Goal: Transaction & Acquisition: Download file/media

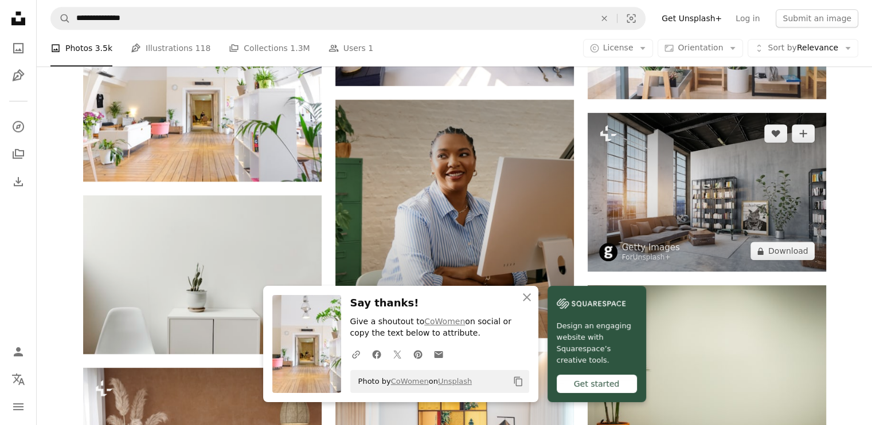
scroll to position [688, 0]
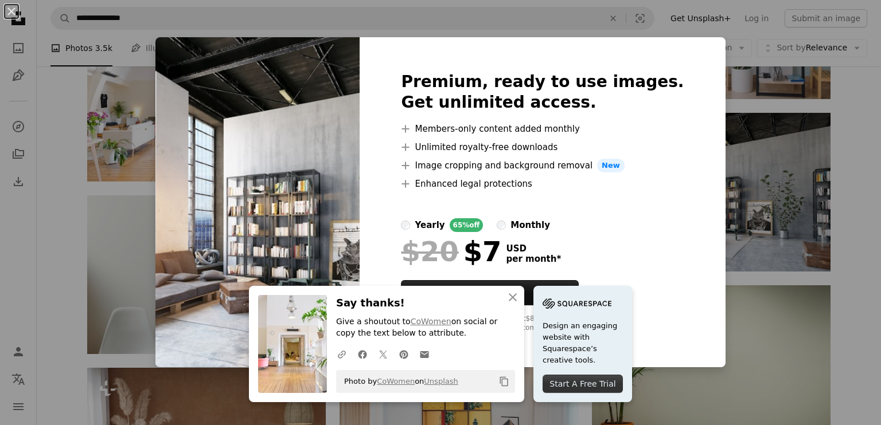
click at [755, 197] on div "An X shape Premium, ready to use images. Get unlimited access. A plus sign Memb…" at bounding box center [440, 212] width 881 height 425
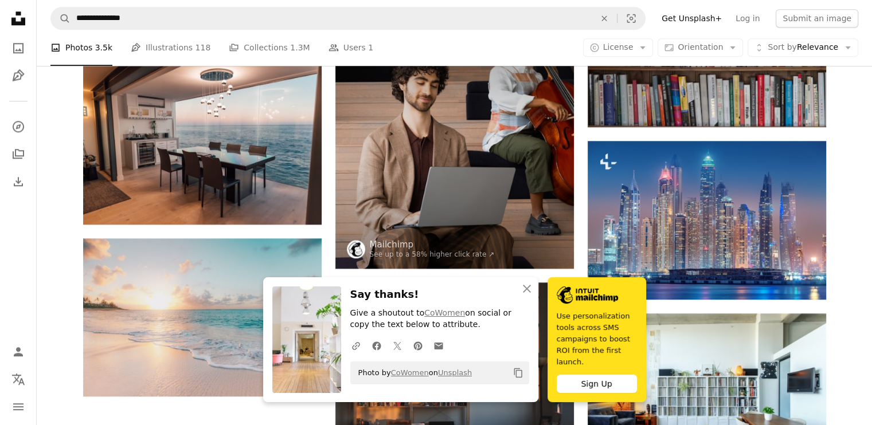
scroll to position [1204, 0]
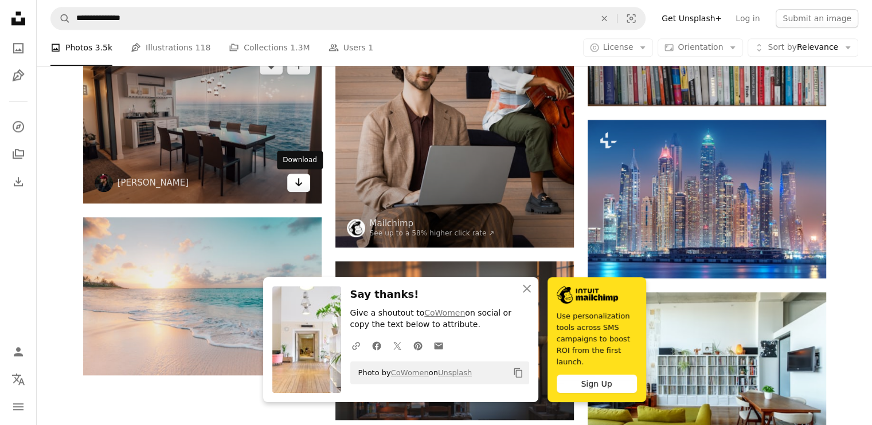
click at [296, 188] on icon "Arrow pointing down" at bounding box center [298, 182] width 9 height 14
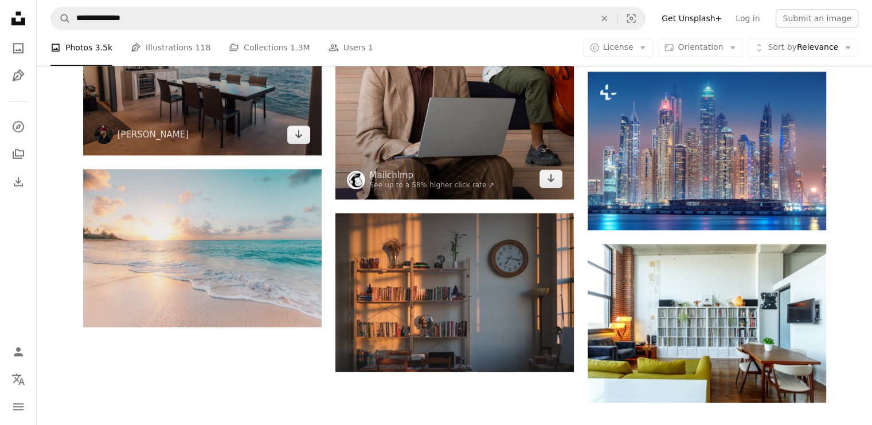
scroll to position [1433, 0]
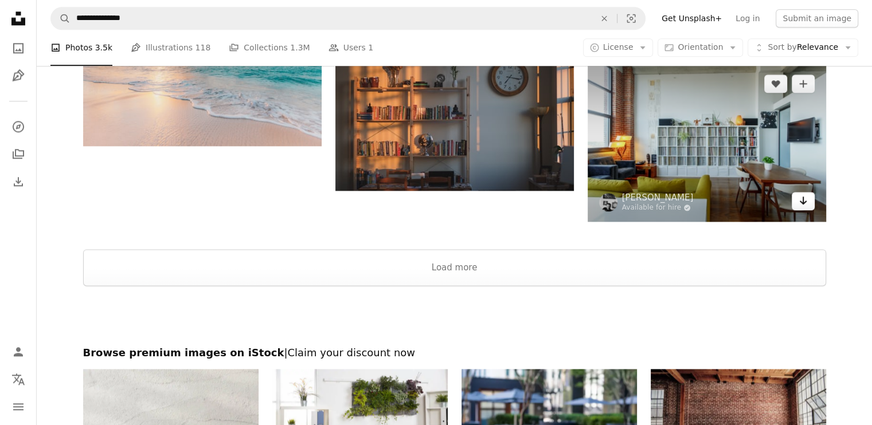
click at [807, 206] on icon "Arrow pointing down" at bounding box center [803, 201] width 9 height 14
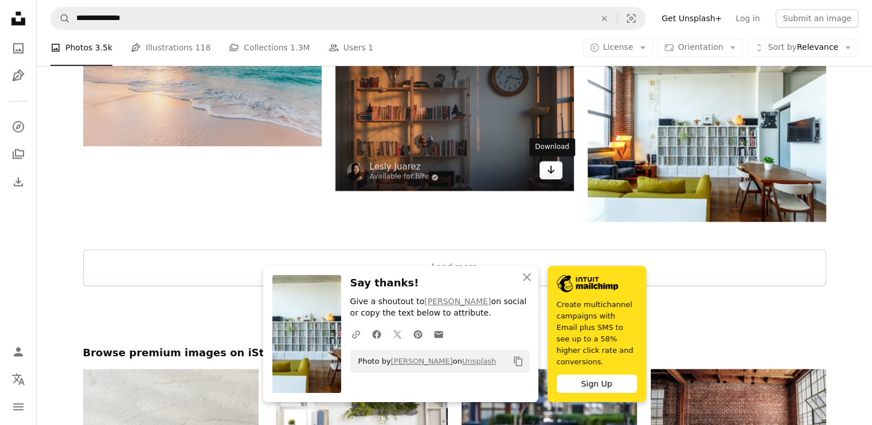
click at [552, 176] on icon "Arrow pointing down" at bounding box center [550, 170] width 9 height 14
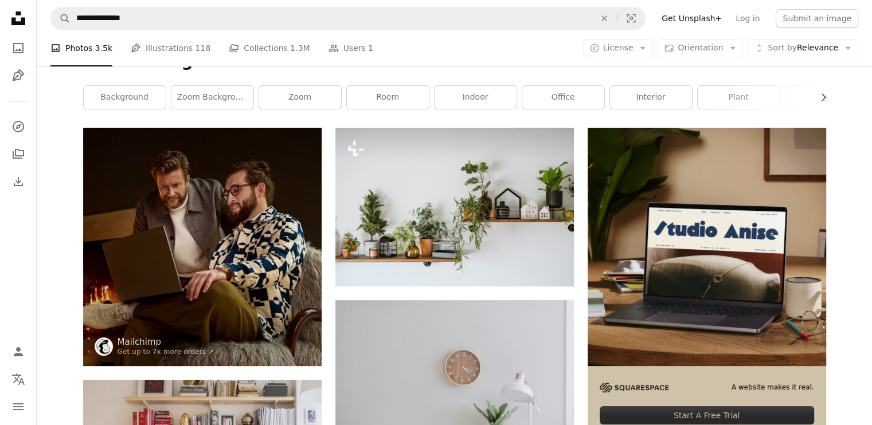
scroll to position [94, 0]
